Goal: Information Seeking & Learning: Learn about a topic

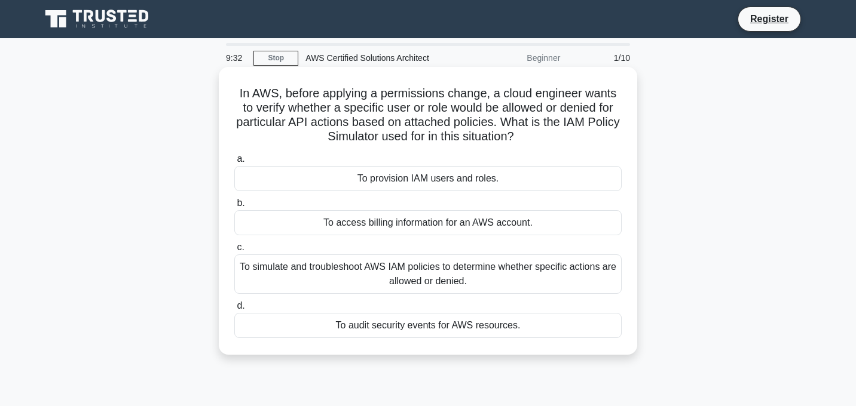
click at [506, 272] on div "To simulate and troubleshoot AWS IAM policies to determine whether specific act…" at bounding box center [427, 273] width 387 height 39
click at [234, 252] on input "c. To simulate and troubleshoot AWS IAM policies to determine whether specific …" at bounding box center [234, 248] width 0 height 8
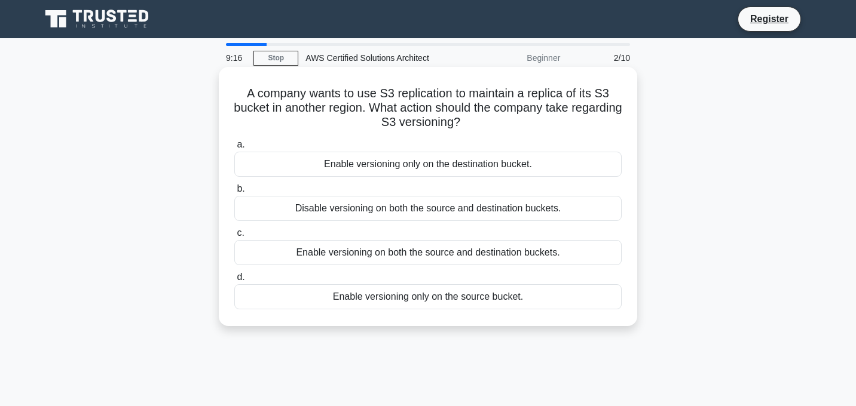
click at [504, 253] on div "Enable versioning on both the source and destination buckets." at bounding box center [427, 252] width 387 height 25
click at [234, 237] on input "c. Enable versioning on both the source and destination buckets." at bounding box center [234, 233] width 0 height 8
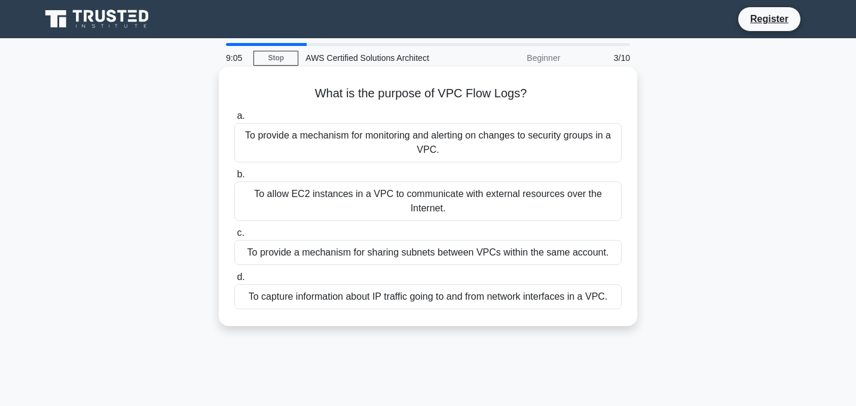
click at [473, 138] on div "To provide a mechanism for monitoring and alerting on changes to security group…" at bounding box center [427, 142] width 387 height 39
click at [234, 120] on input "a. To provide a mechanism for monitoring and alerting on changes to security gr…" at bounding box center [234, 116] width 0 height 8
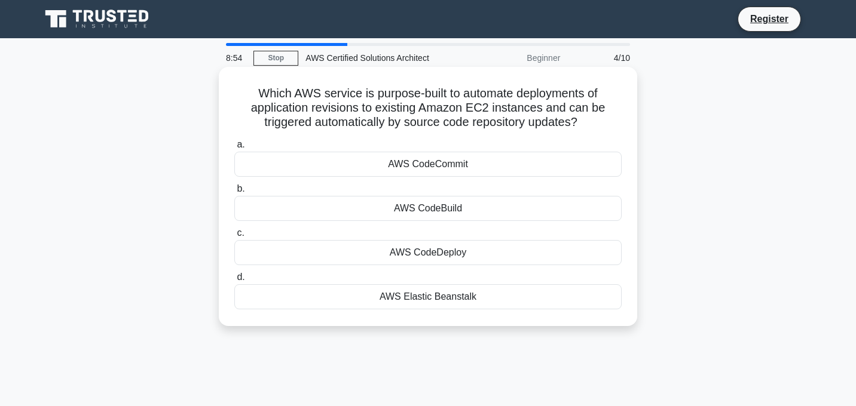
click at [451, 160] on div "AWS CodeCommit" at bounding box center [427, 164] width 387 height 25
click at [234, 149] on input "a. AWS CodeCommit" at bounding box center [234, 145] width 0 height 8
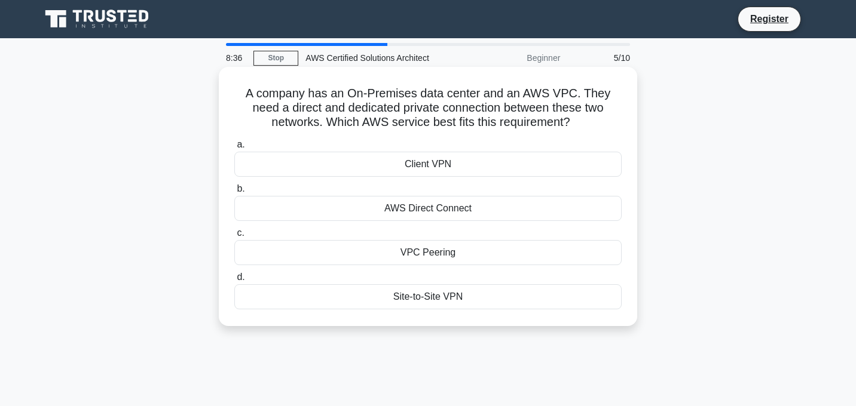
click at [436, 301] on div "Site-to-Site VPN" at bounding box center [427, 296] width 387 height 25
click at [234, 281] on input "d. Site-to-Site VPN" at bounding box center [234, 278] width 0 height 8
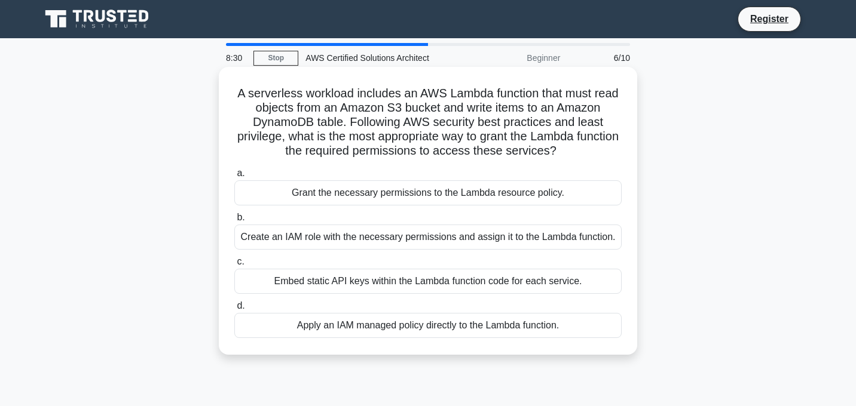
click at [424, 332] on div "Apply an IAM managed policy directly to the Lambda function." at bounding box center [427, 325] width 387 height 25
click at [234, 310] on input "d. Apply an IAM managed policy directly to the Lambda function." at bounding box center [234, 306] width 0 height 8
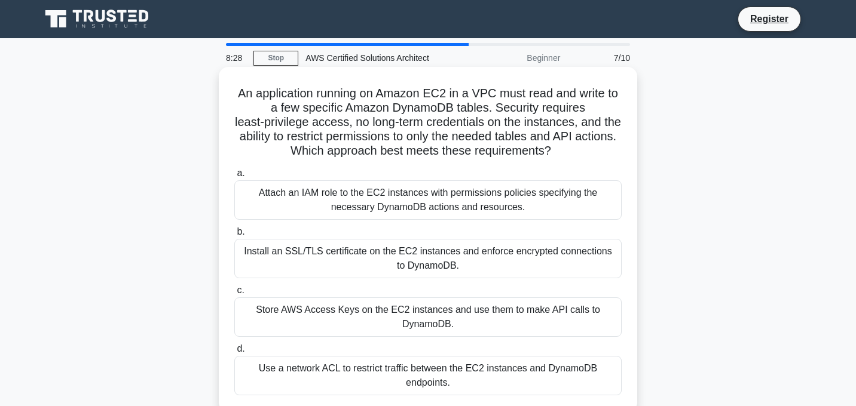
click at [426, 212] on div "Attach an IAM role to the EC2 instances with permissions policies specifying th…" at bounding box center [427, 199] width 387 height 39
click at [234, 177] on input "a. Attach an IAM role to the EC2 instances with permissions policies specifying…" at bounding box center [234, 174] width 0 height 8
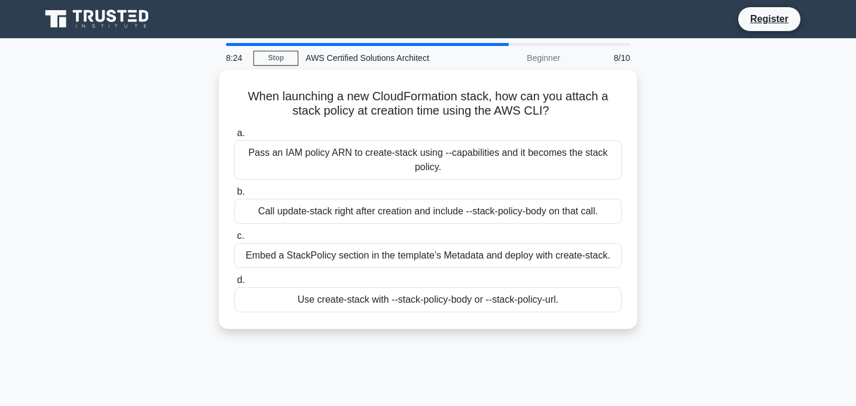
click at [426, 212] on div "Call update-stack right after creation and include --stack-policy-body on that …" at bounding box center [427, 211] width 387 height 25
click at [234, 196] on input "b. Call update-stack right after creation and include --stack-policy-body on th…" at bounding box center [234, 192] width 0 height 8
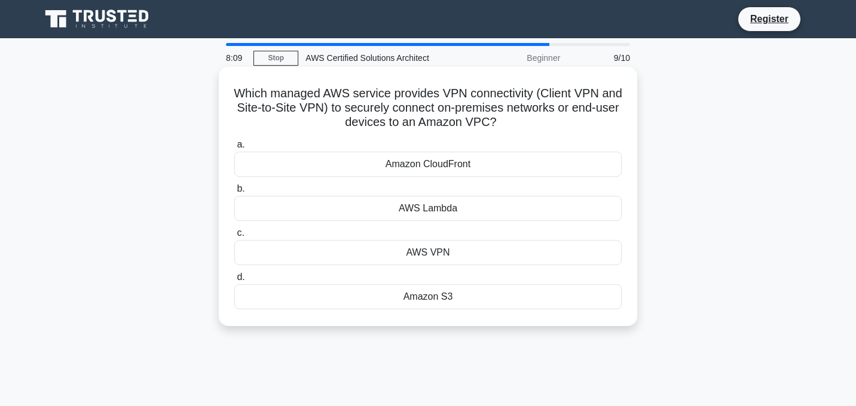
click at [446, 251] on div "AWS VPN" at bounding box center [427, 252] width 387 height 25
click at [234, 237] on input "c. AWS VPN" at bounding box center [234, 233] width 0 height 8
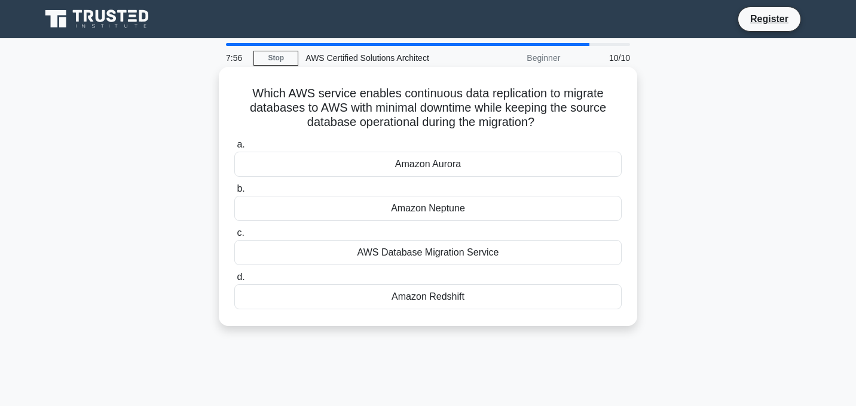
click at [454, 253] on div "AWS Database Migration Service" at bounding box center [427, 252] width 387 height 25
click at [234, 237] on input "c. AWS Database Migration Service" at bounding box center [234, 233] width 0 height 8
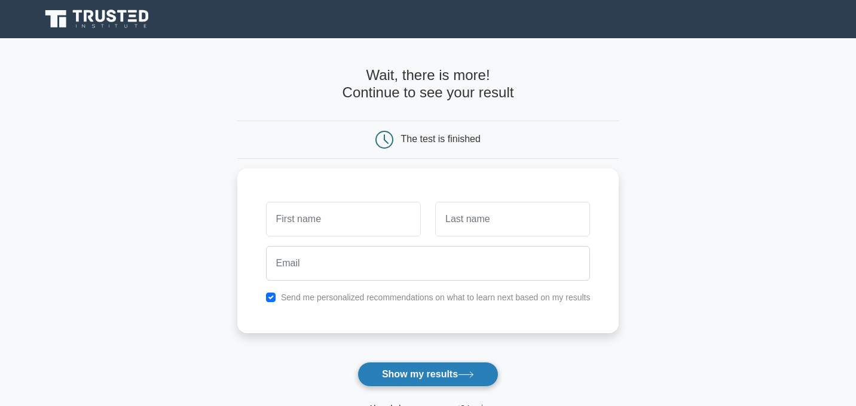
click at [471, 379] on button "Show my results" at bounding box center [427, 374] width 141 height 25
